Goal: Use online tool/utility

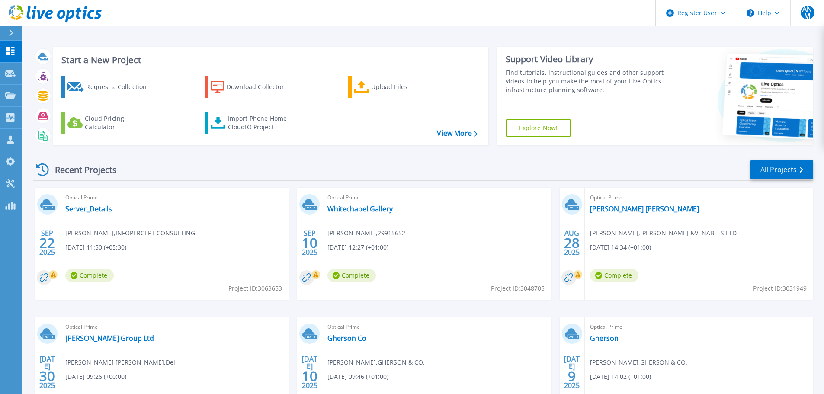
click at [7, 31] on button at bounding box center [11, 33] width 22 height 15
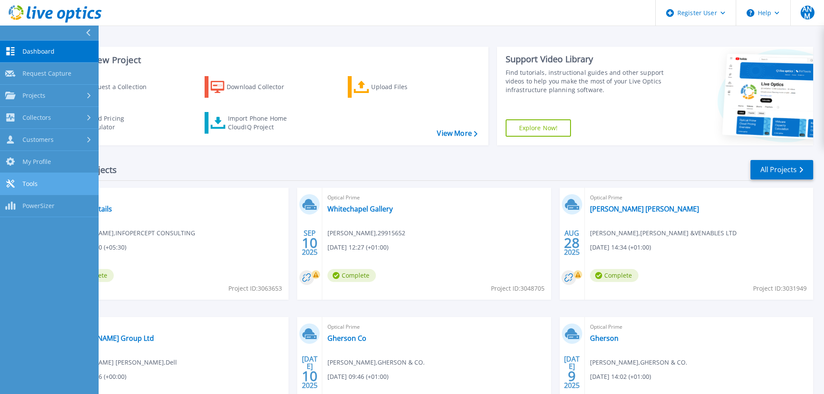
click at [38, 180] on link "Tools Tools" at bounding box center [49, 184] width 99 height 22
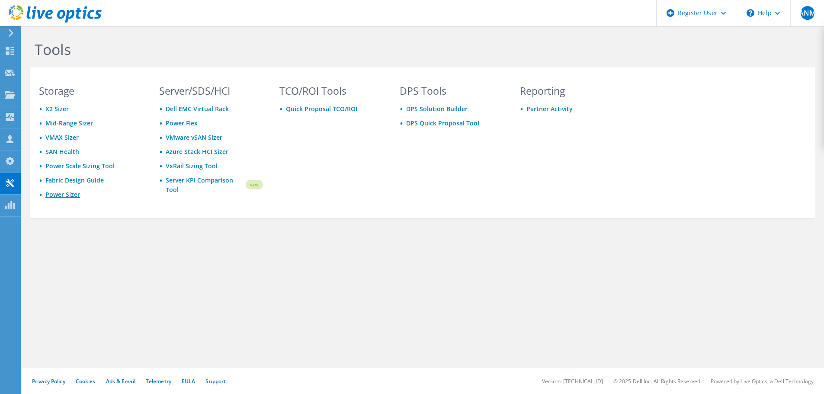
click at [73, 193] on link "Power Sizer" at bounding box center [62, 194] width 35 height 8
